Goal: Task Accomplishment & Management: Use online tool/utility

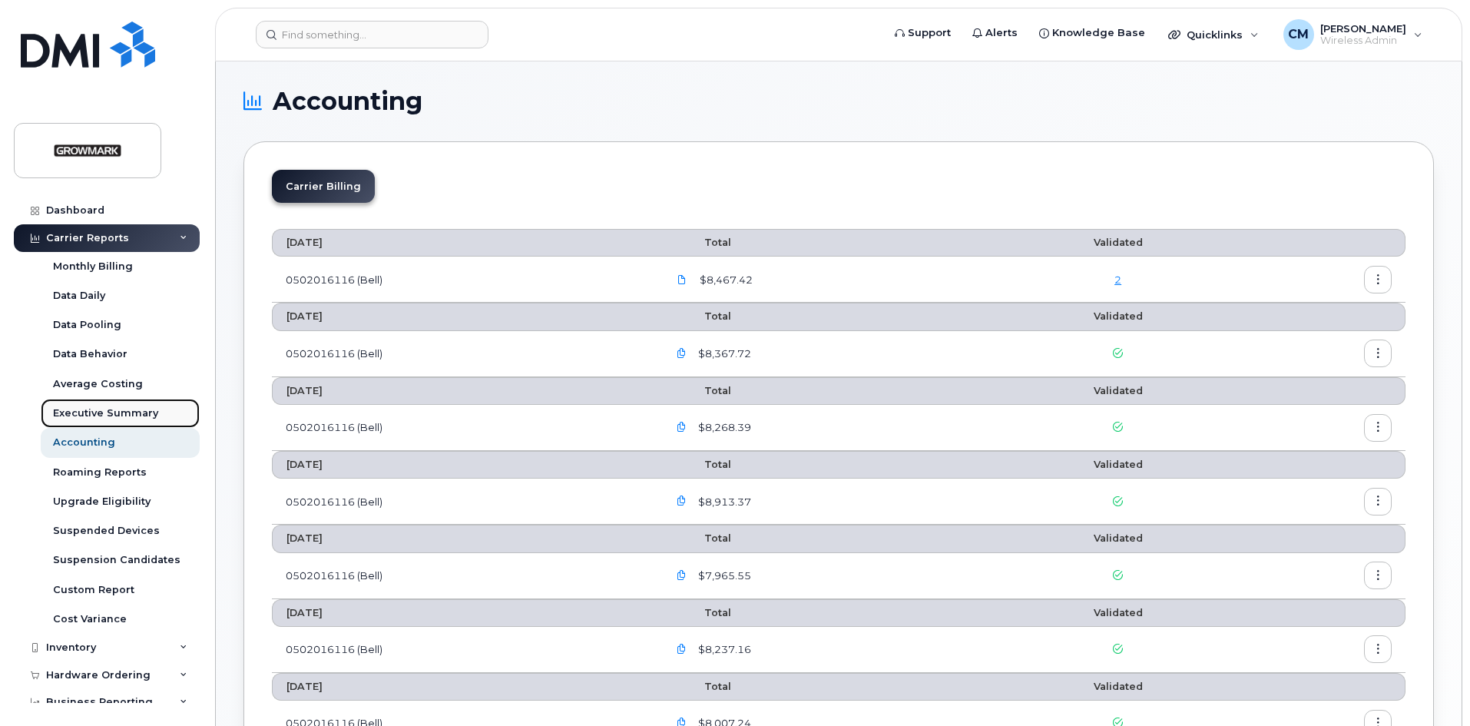
click at [110, 416] on div "Executive Summary" at bounding box center [105, 413] width 105 height 14
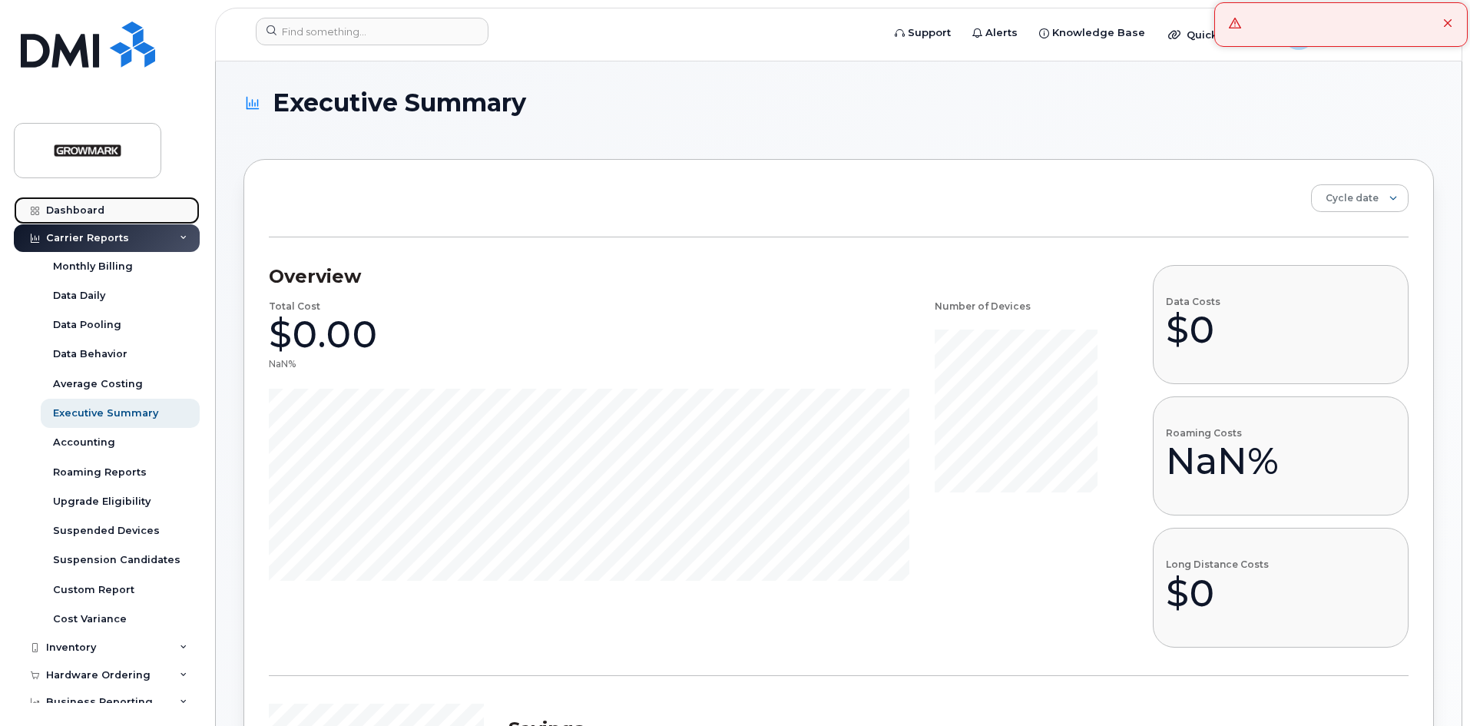
click at [92, 208] on div "Dashboard" at bounding box center [75, 210] width 58 height 12
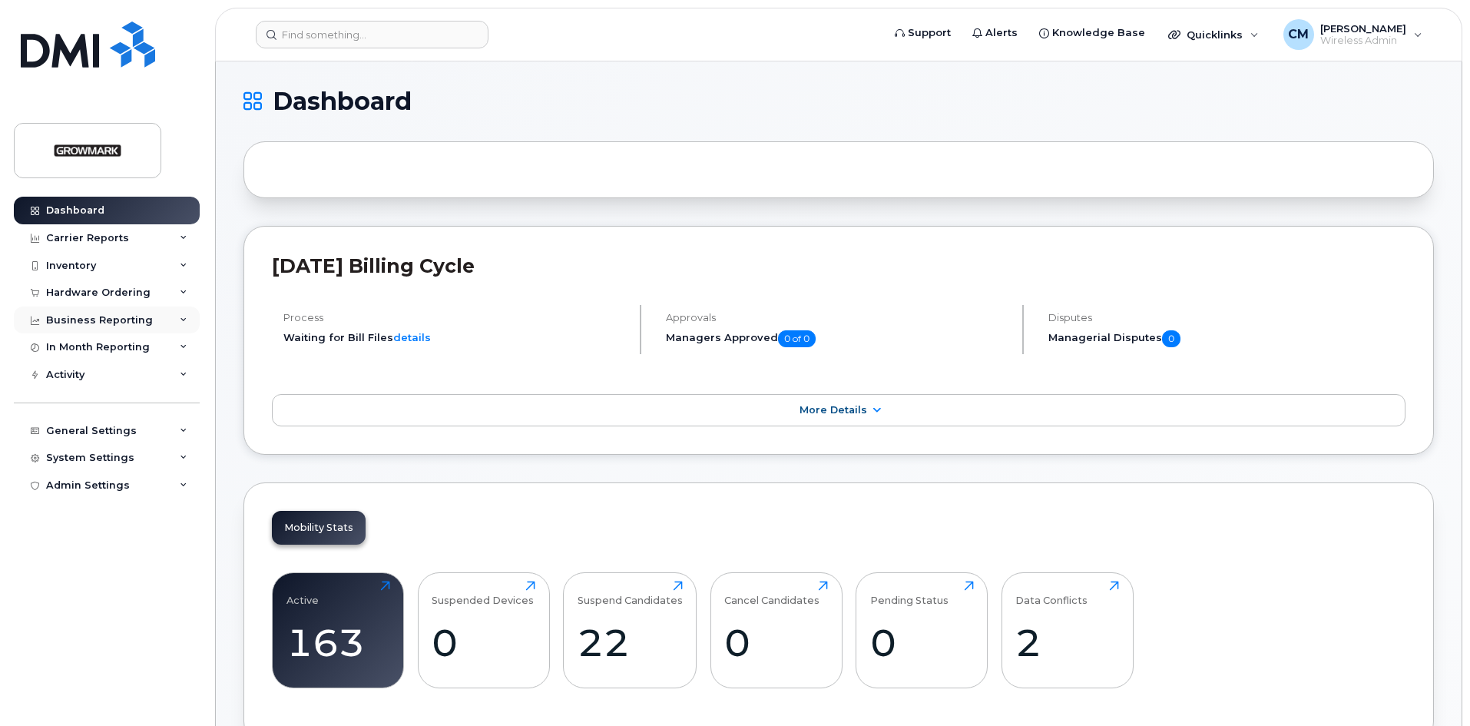
click at [93, 318] on div "Business Reporting" at bounding box center [99, 320] width 107 height 12
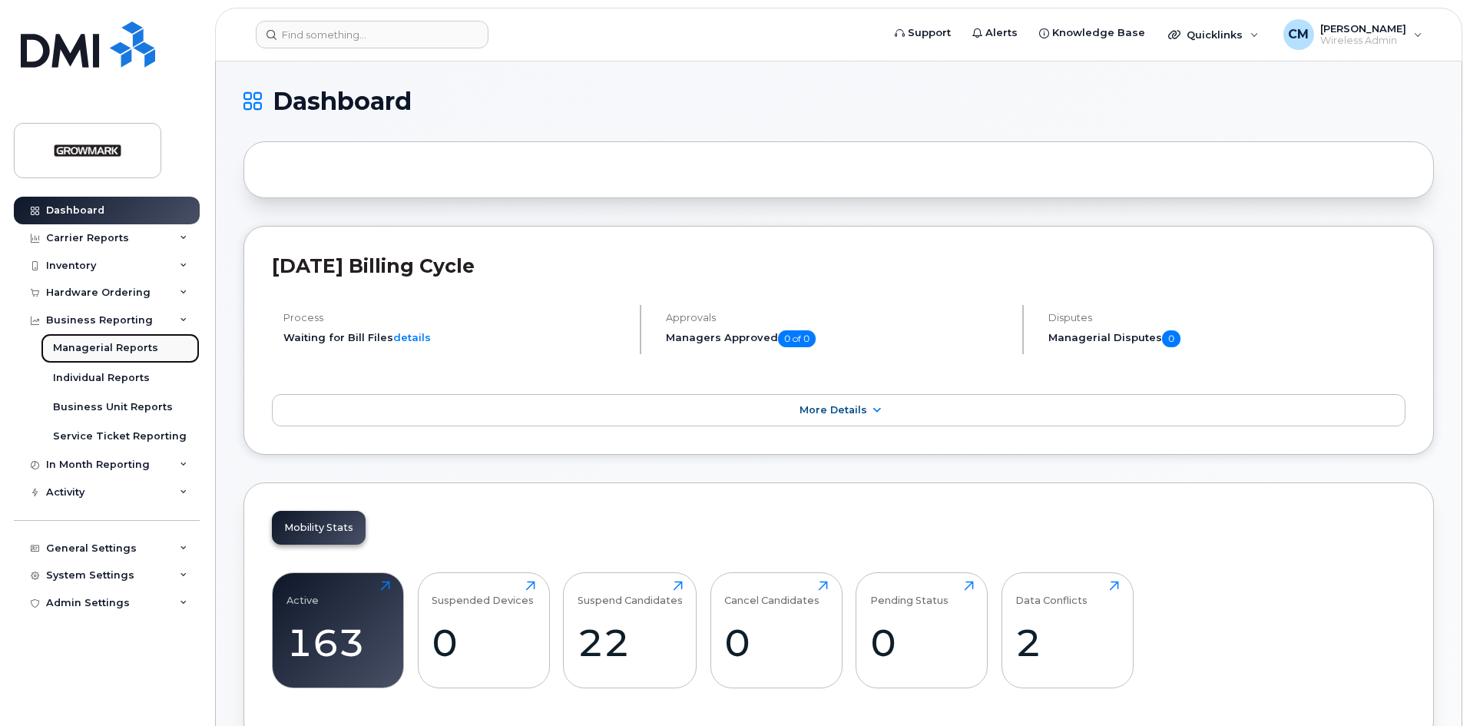
click at [101, 346] on div "Managerial Reports" at bounding box center [105, 348] width 105 height 14
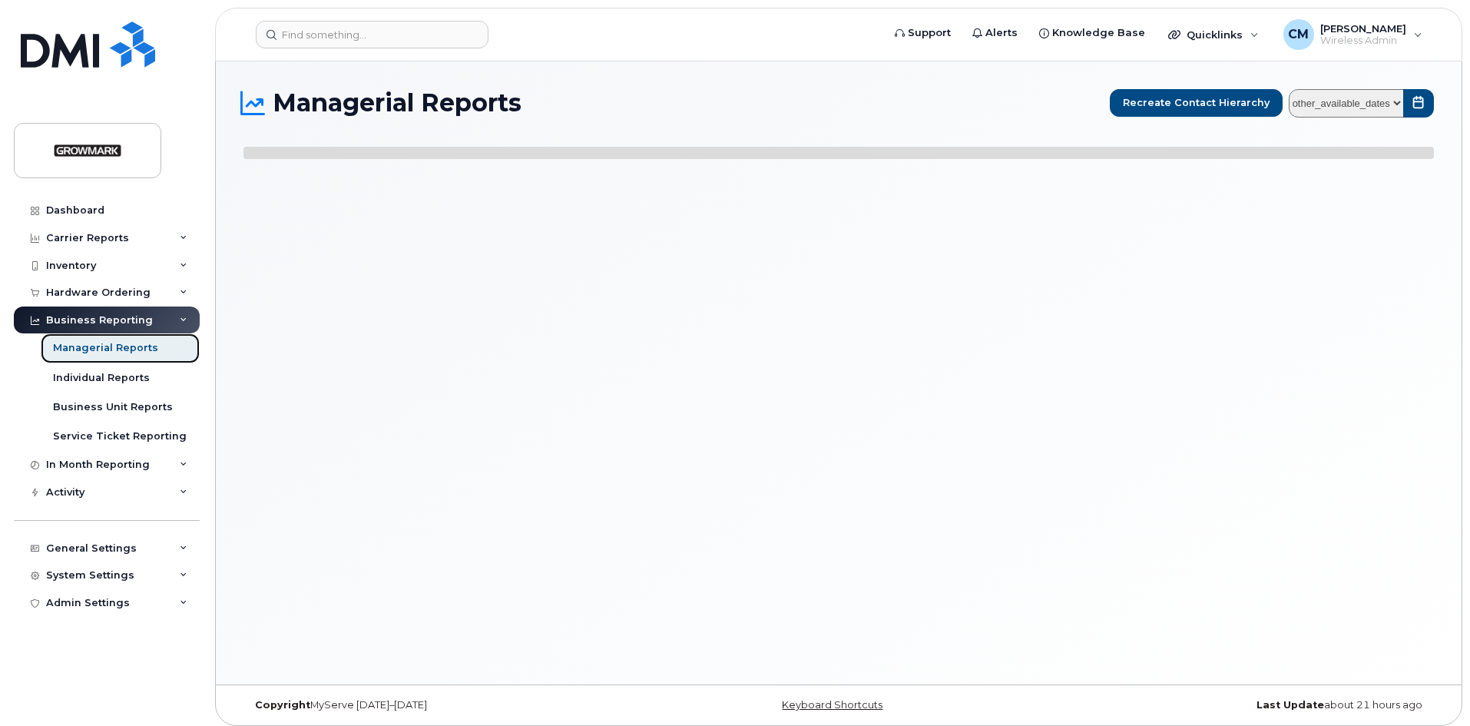
select select
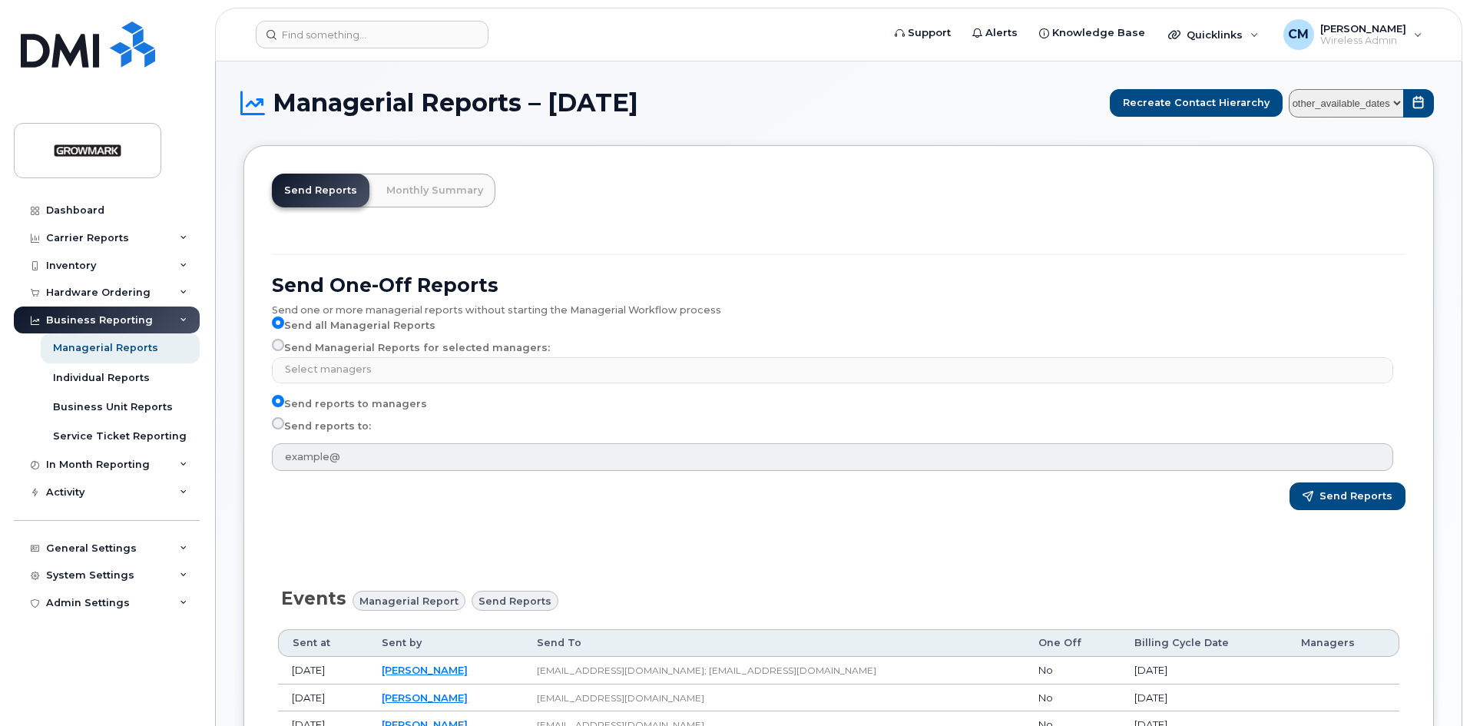
click at [276, 418] on input "Send reports to:" at bounding box center [278, 423] width 12 height 12
radio input "true"
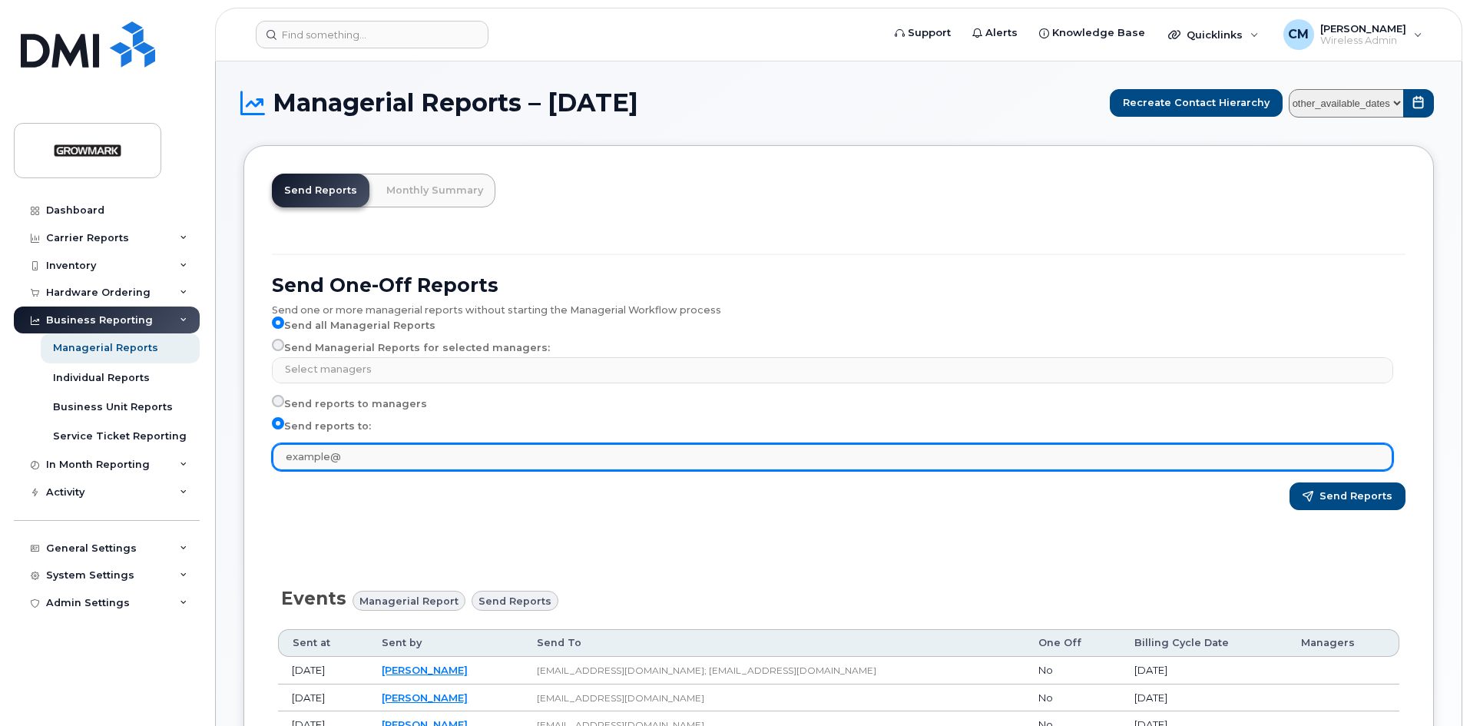
click at [311, 465] on input "text" at bounding box center [832, 457] width 1121 height 28
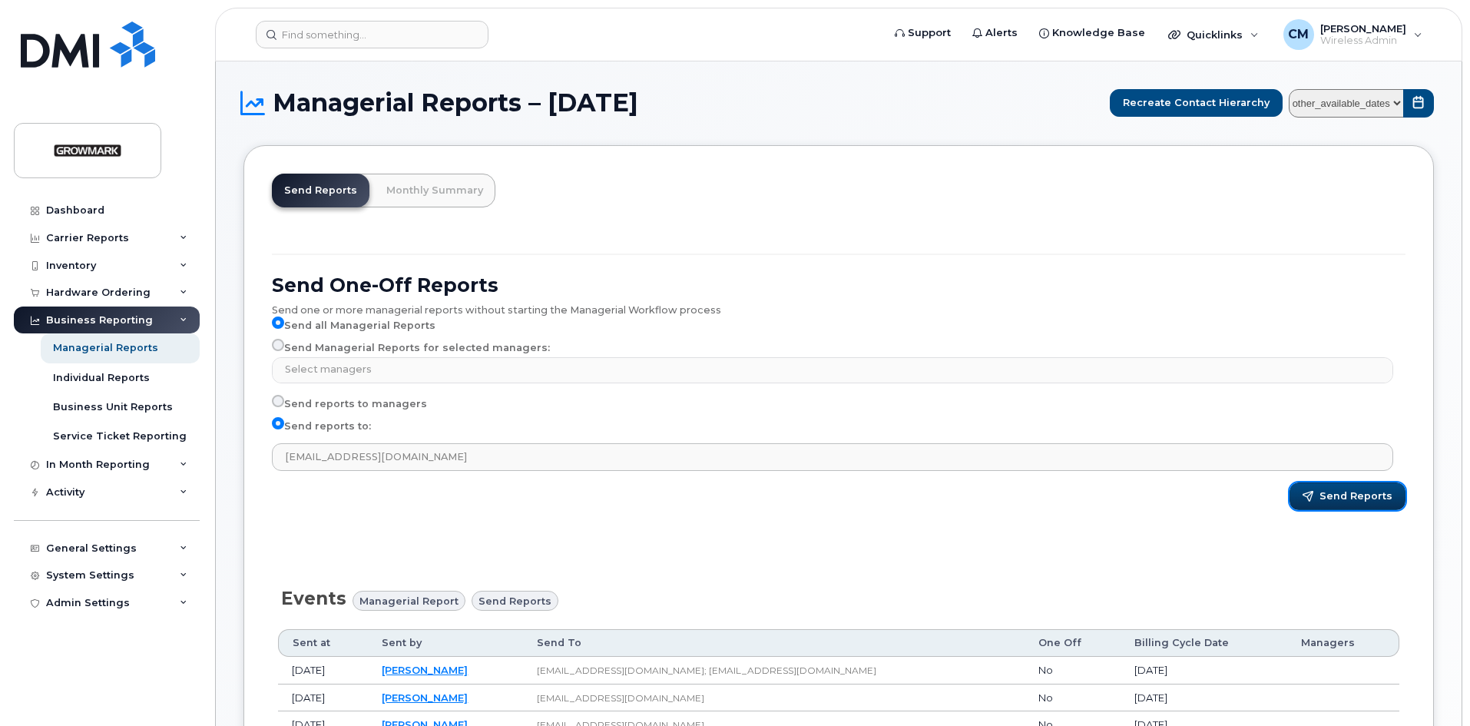
click at [1366, 494] on span "Send Reports" at bounding box center [1355, 496] width 73 height 14
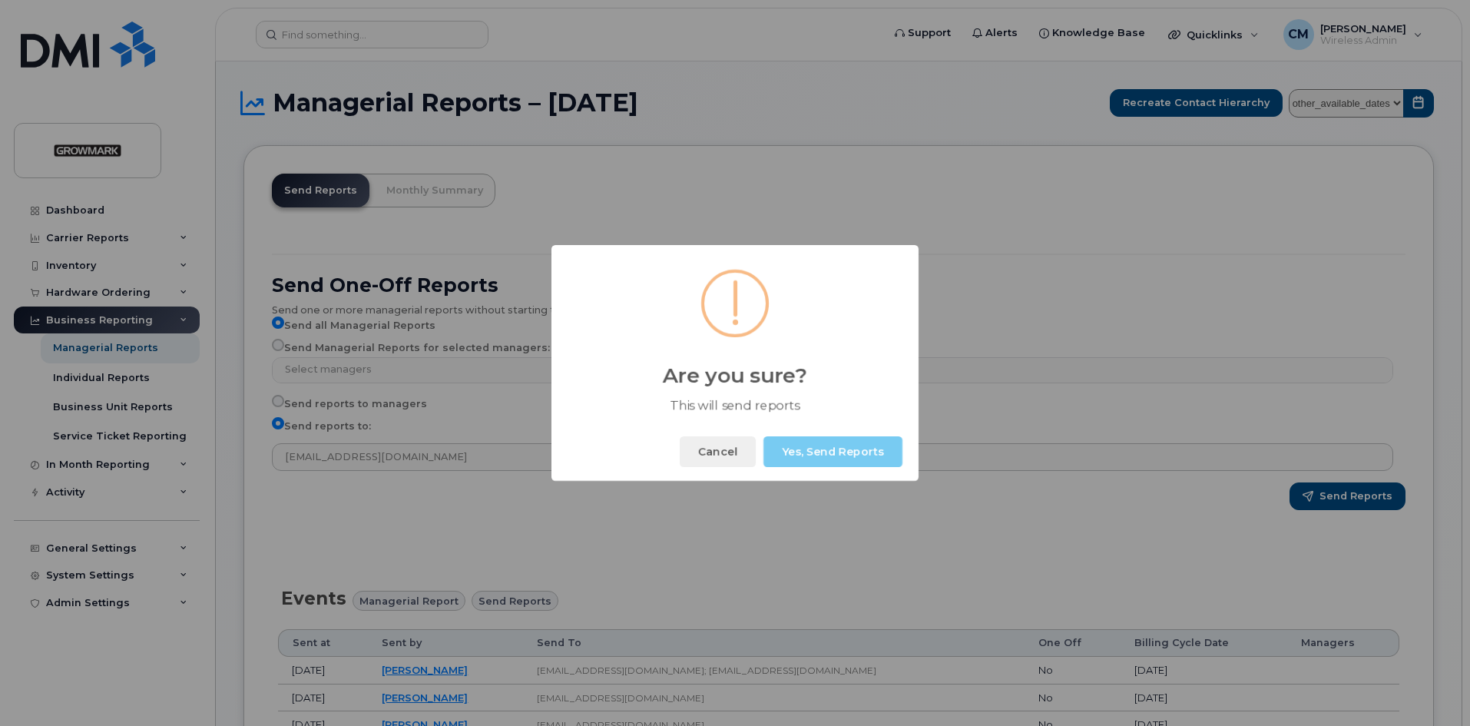
click at [826, 448] on button "Yes, Send Reports" at bounding box center [832, 451] width 139 height 31
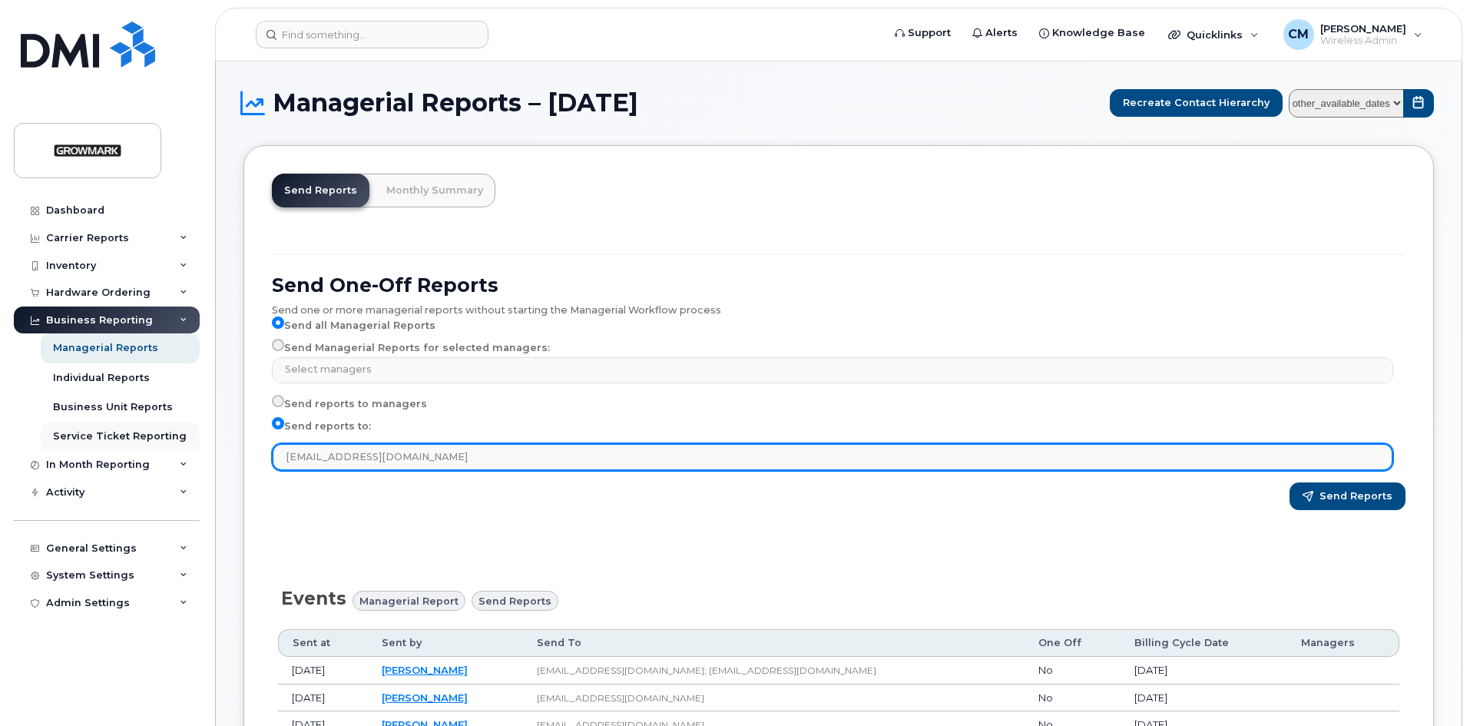
drag, startPoint x: 470, startPoint y: 451, endPoint x: 113, endPoint y: 441, distance: 357.2
type input "fbarron@centralontariofs.ca; drothwell@centralontariofs.ca"
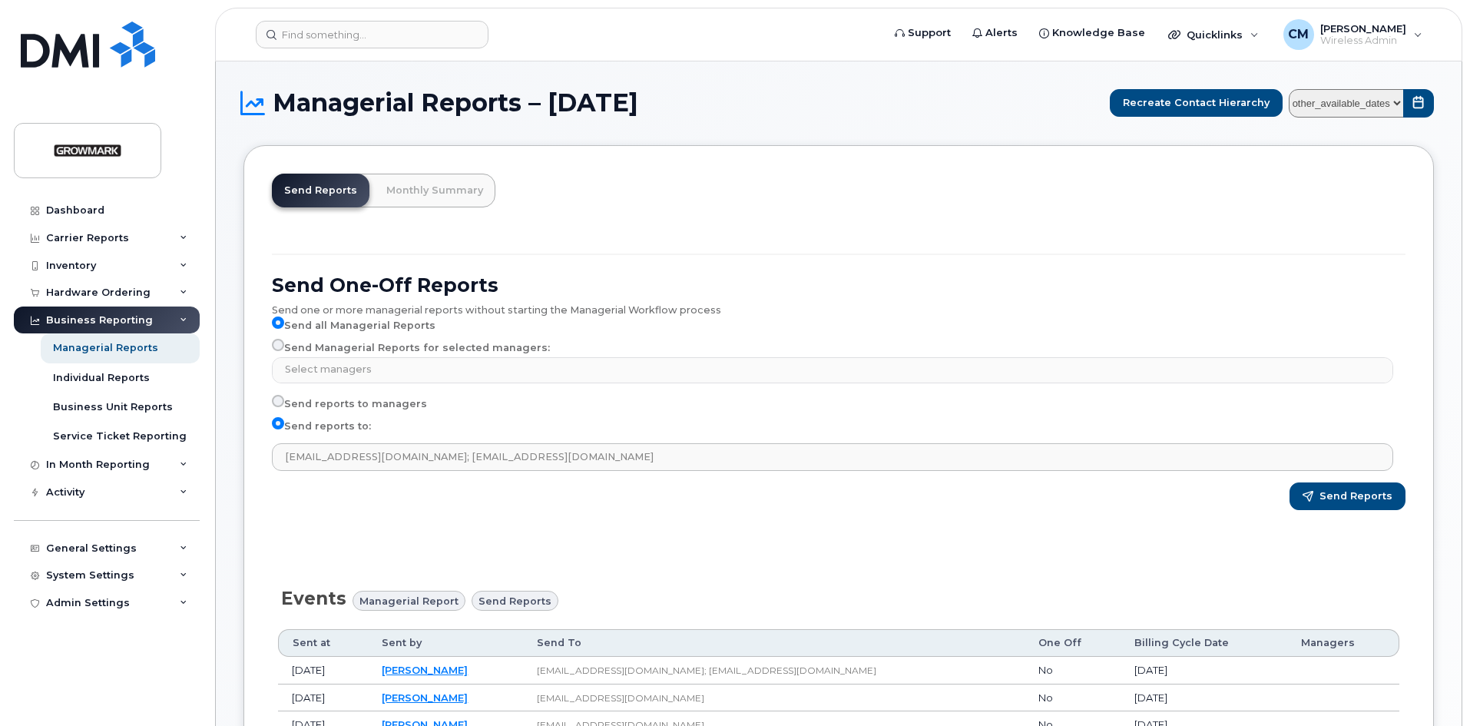
click at [1343, 491] on span "Send Reports" at bounding box center [1355, 496] width 73 height 14
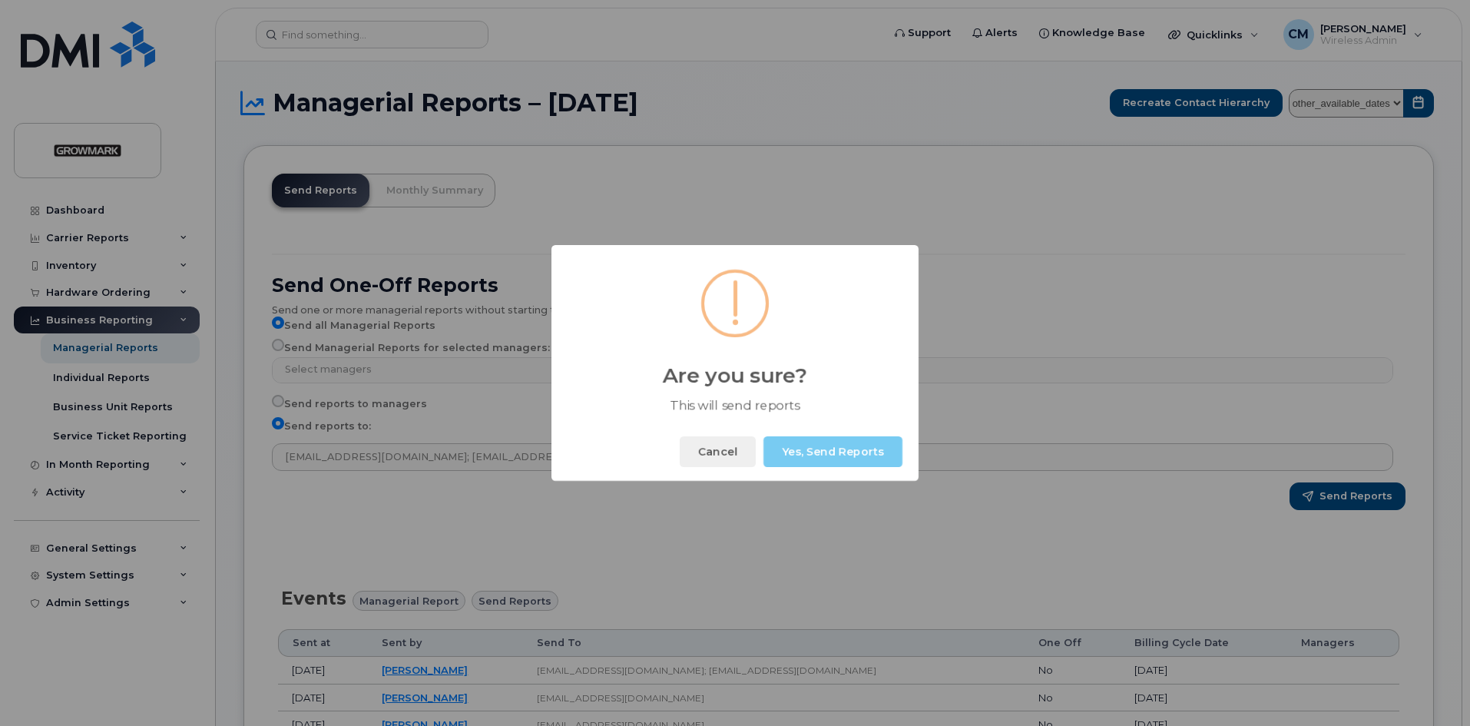
click at [842, 444] on button "Yes, Send Reports" at bounding box center [832, 451] width 139 height 31
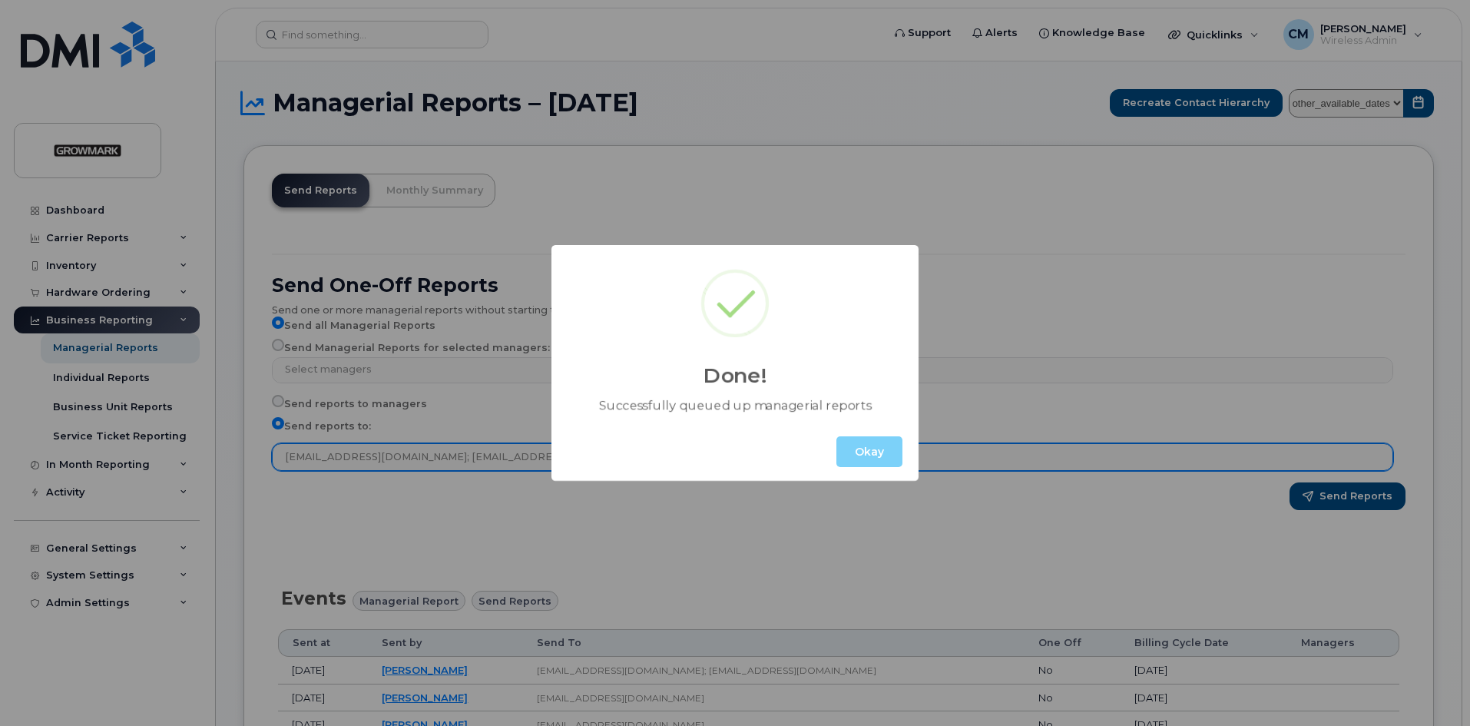
click at [874, 453] on button "Okay" at bounding box center [869, 451] width 66 height 31
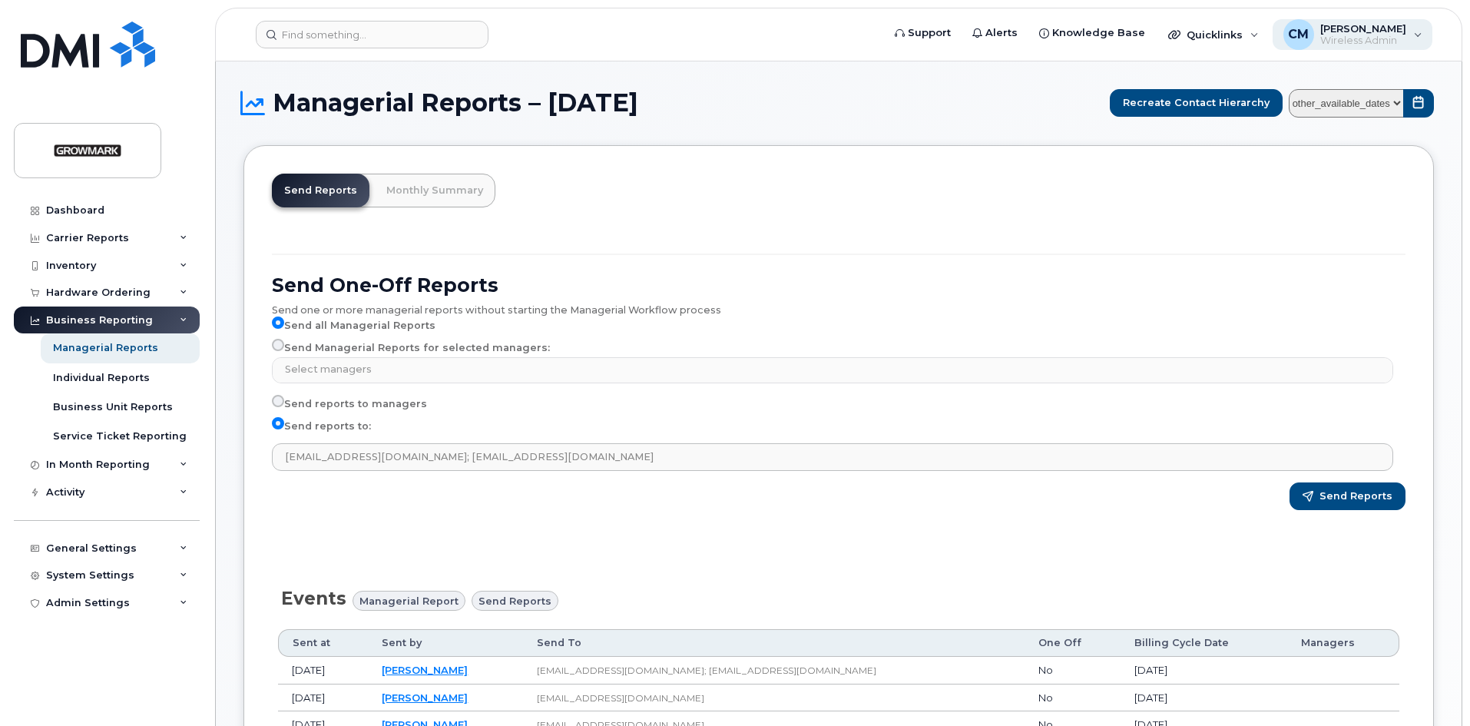
click at [1341, 31] on span "[PERSON_NAME]" at bounding box center [1363, 28] width 86 height 12
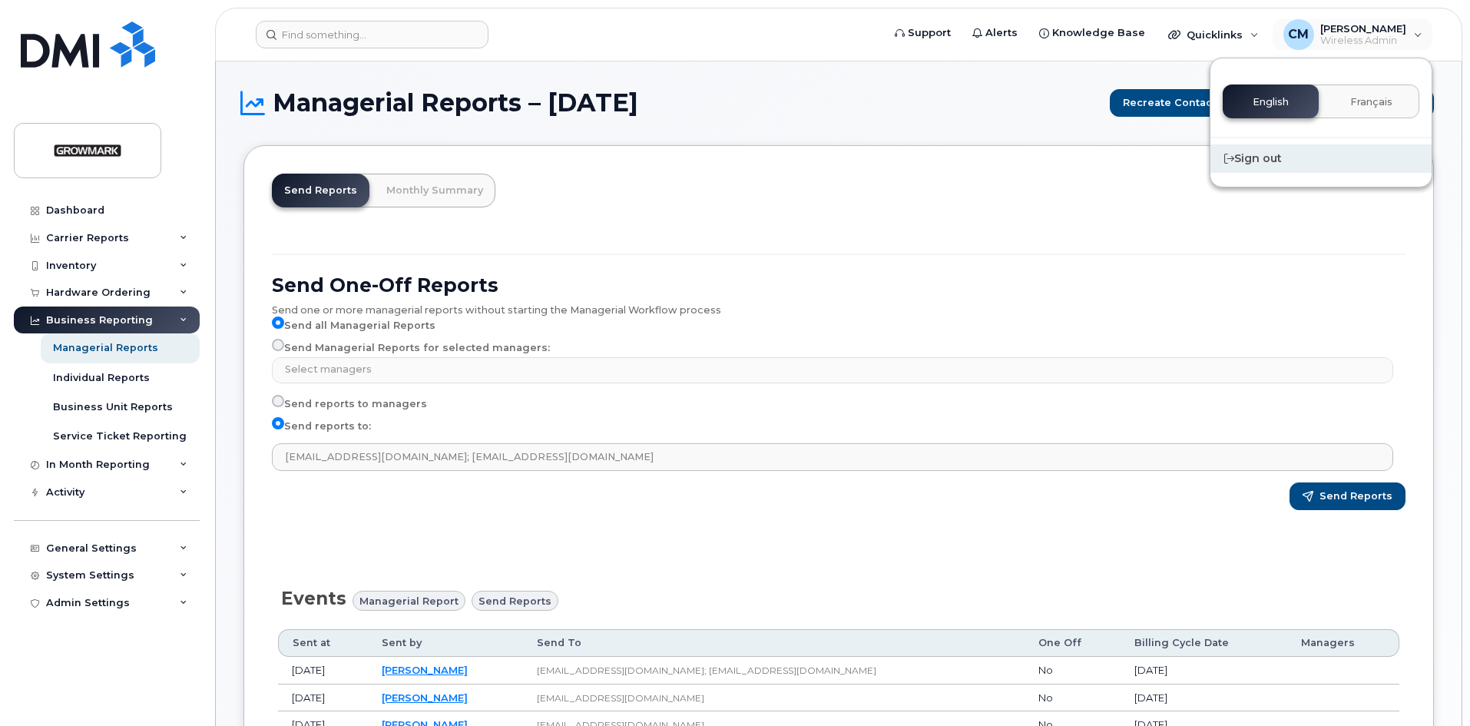
click at [1262, 156] on div "Sign out" at bounding box center [1320, 158] width 221 height 28
